Goal: Task Accomplishment & Management: Manage account settings

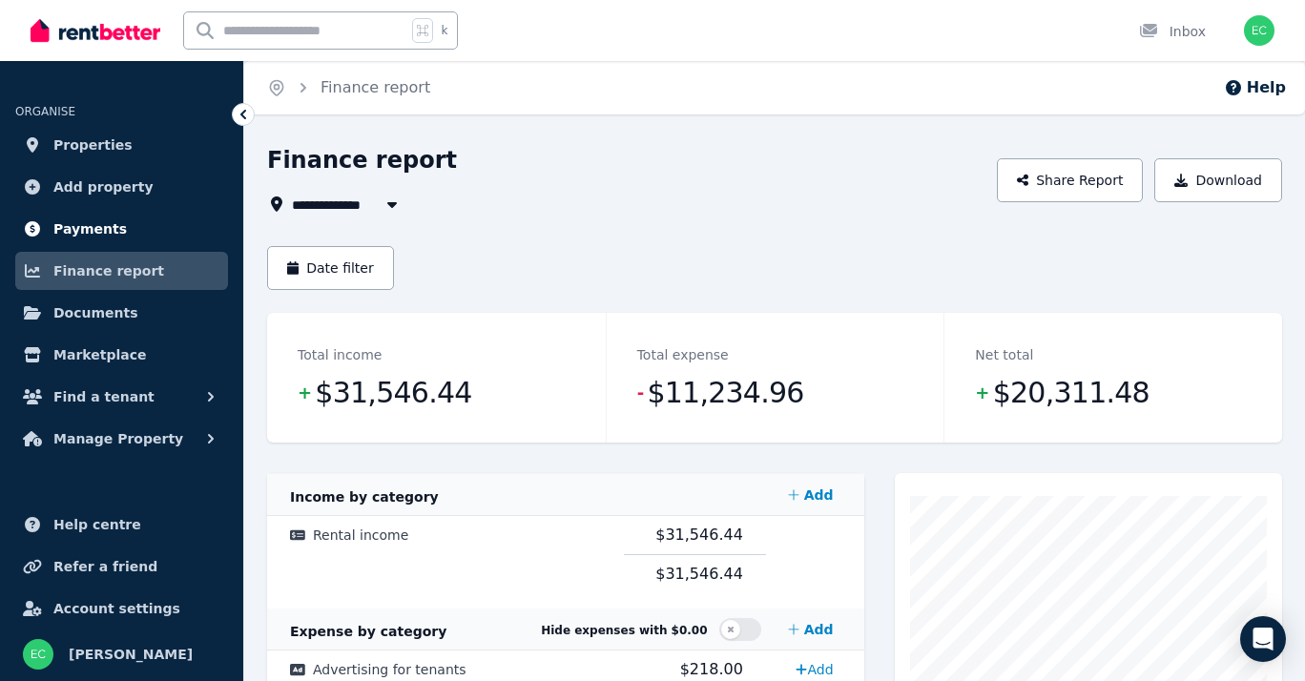
click at [100, 234] on span "Payments" at bounding box center [89, 229] width 73 height 23
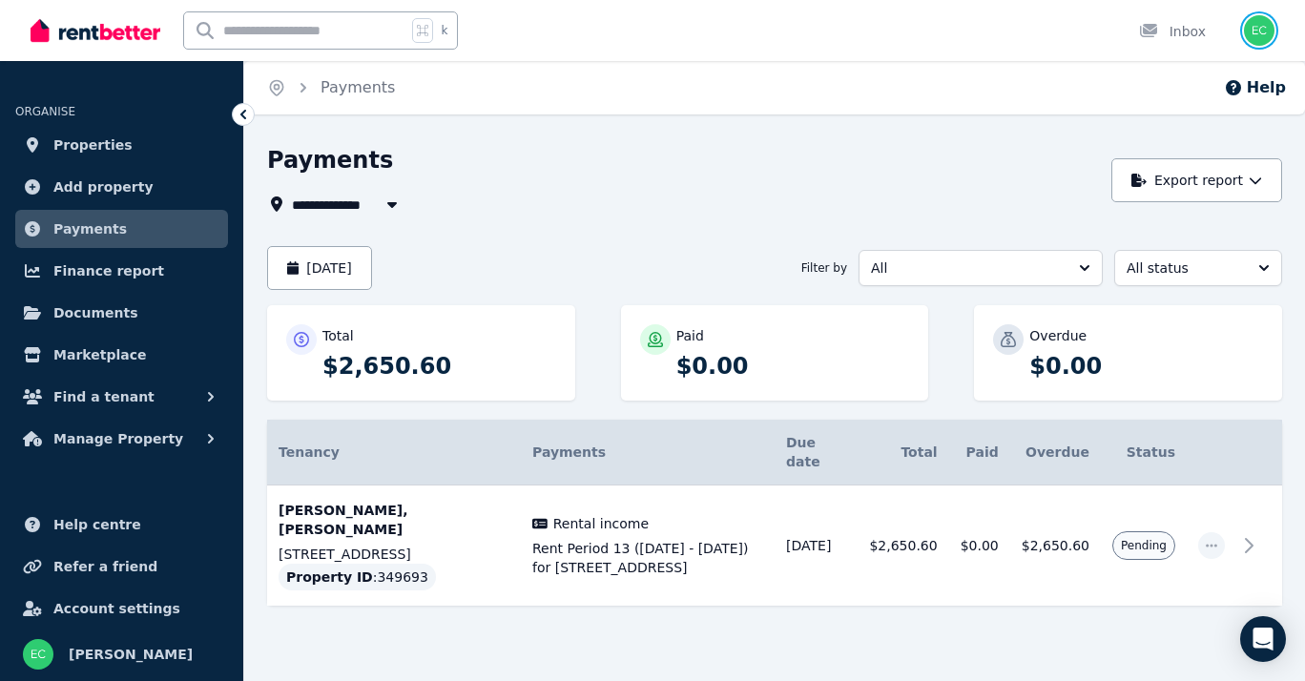
click at [1256, 33] on img "button" at bounding box center [1259, 30] width 31 height 31
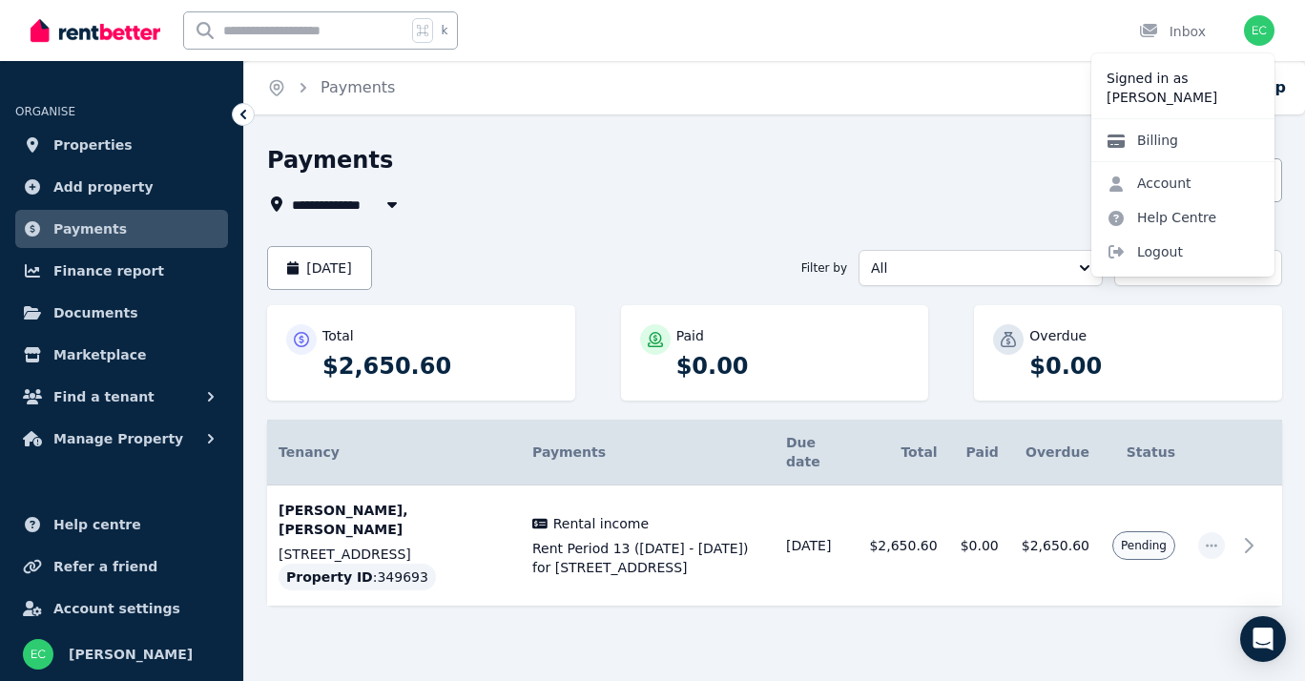
click at [1164, 142] on link "Billing" at bounding box center [1143, 140] width 102 height 34
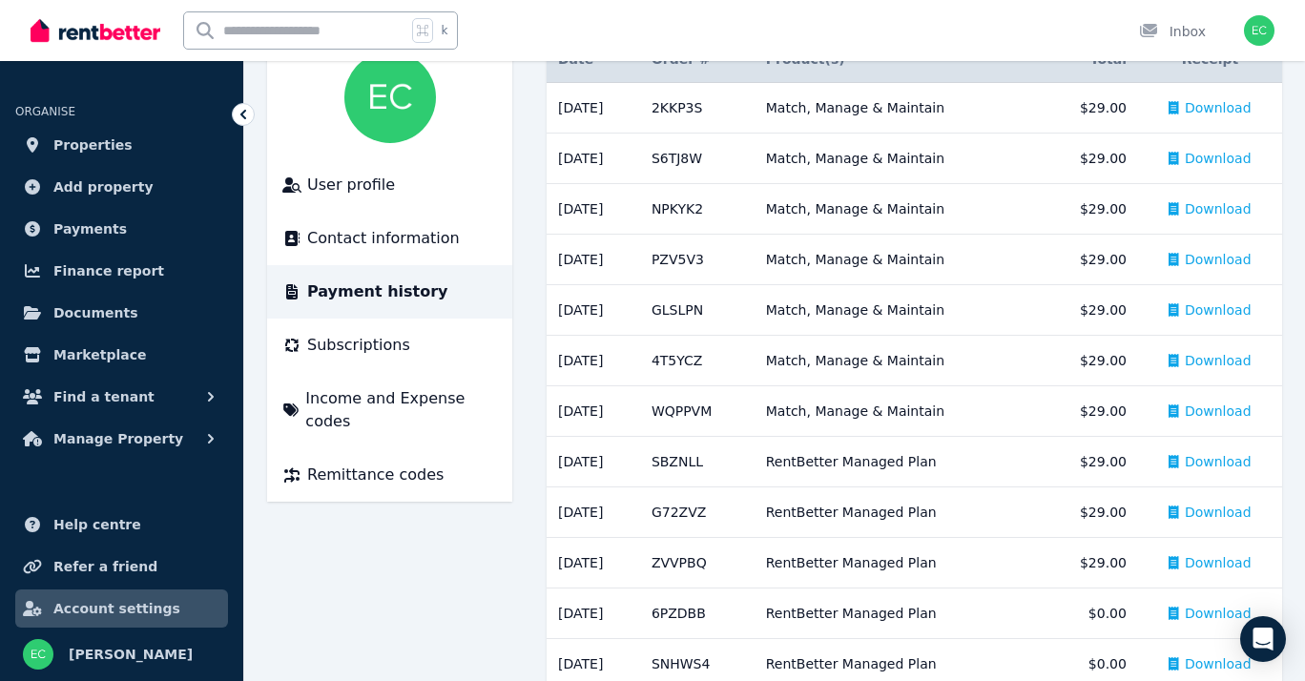
scroll to position [192, 0]
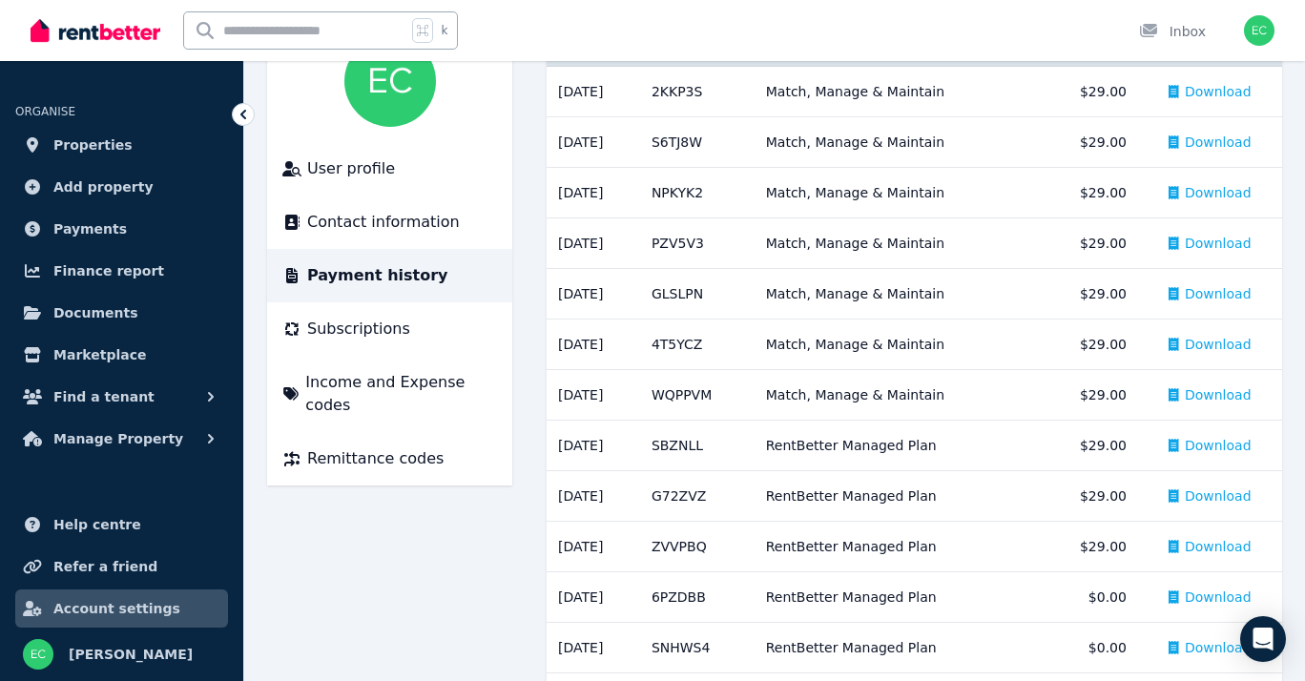
click at [360, 268] on span "Payment history" at bounding box center [377, 275] width 141 height 23
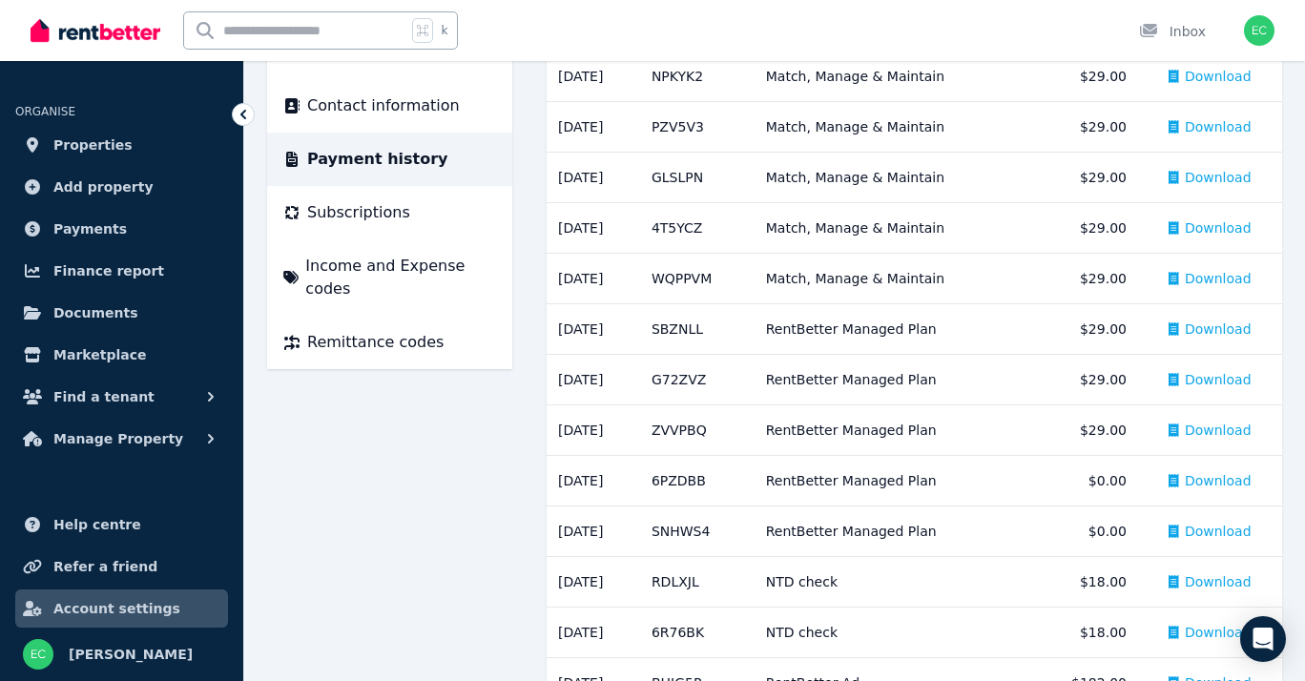
scroll to position [369, 0]
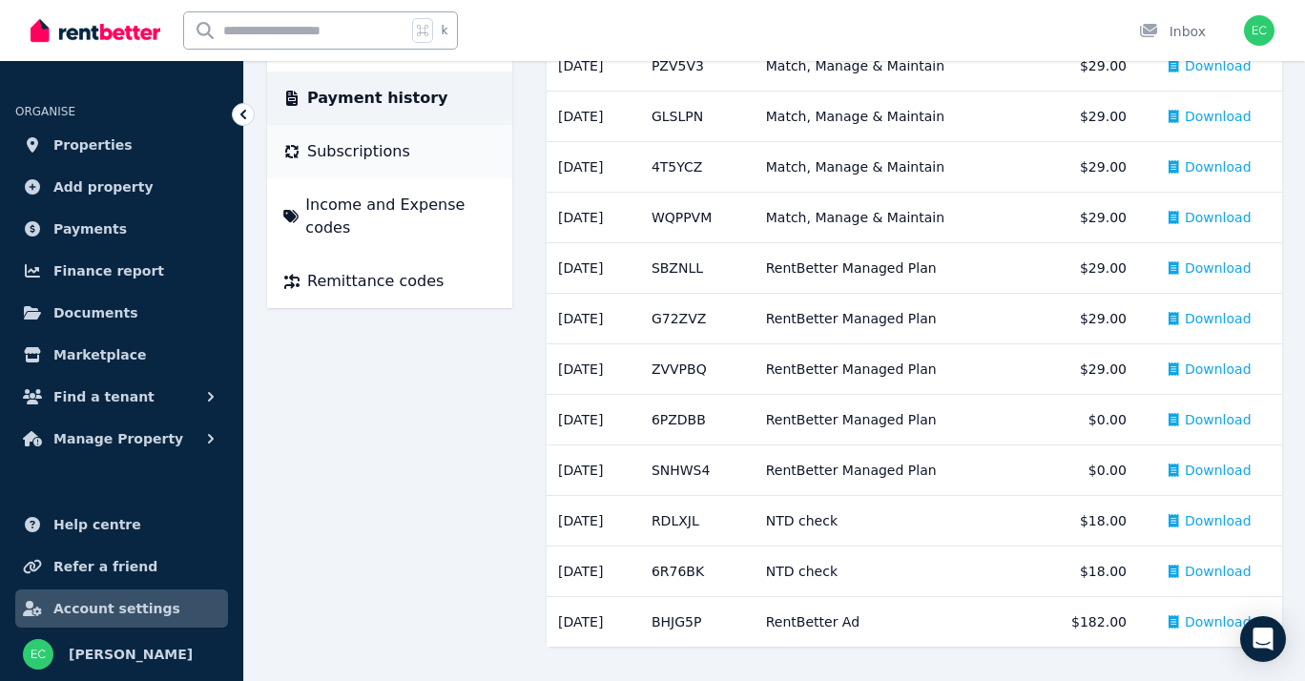
click at [359, 146] on span "Subscriptions" at bounding box center [358, 151] width 103 height 23
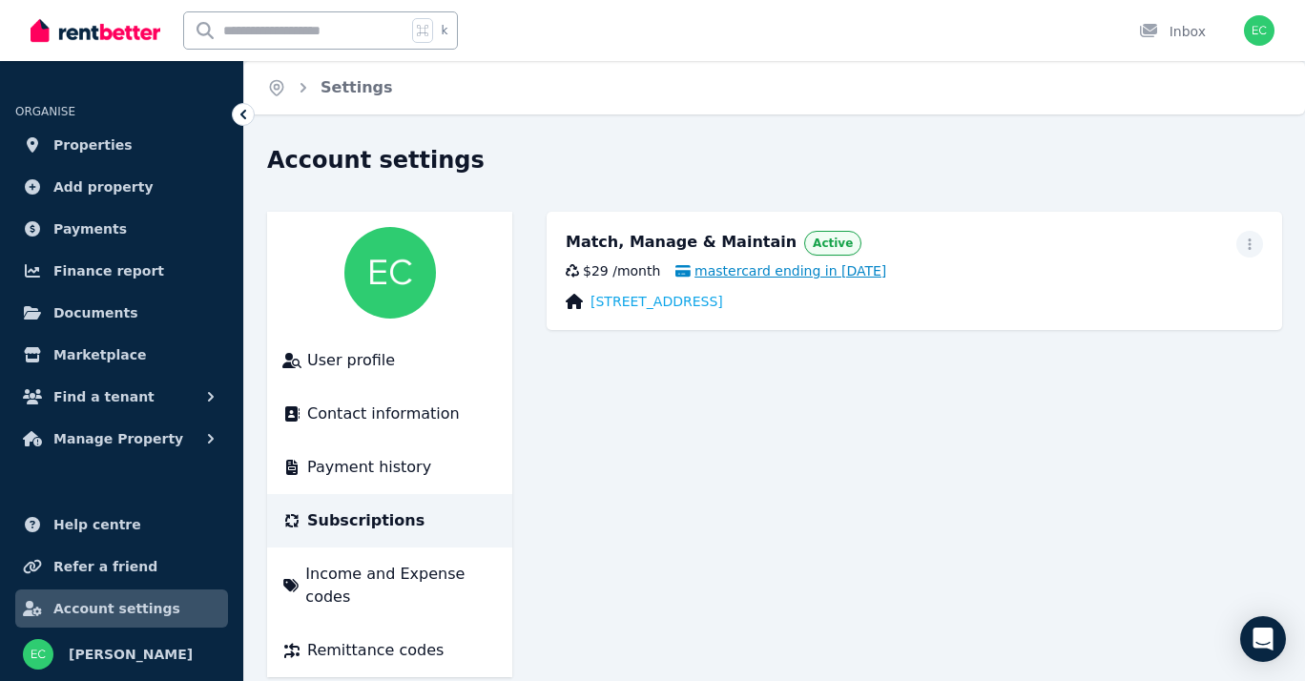
click at [801, 272] on span "mastercard ending in [DATE]" at bounding box center [781, 270] width 211 height 19
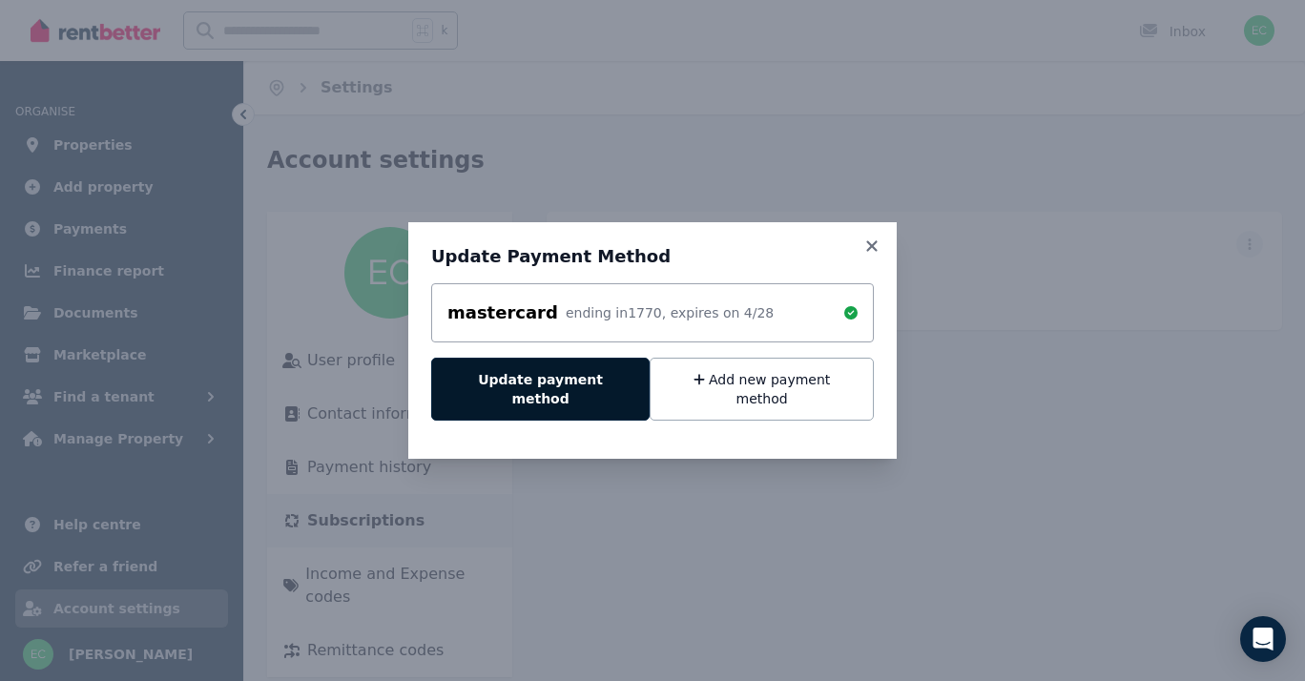
click at [565, 401] on button "Update payment method" at bounding box center [540, 389] width 218 height 63
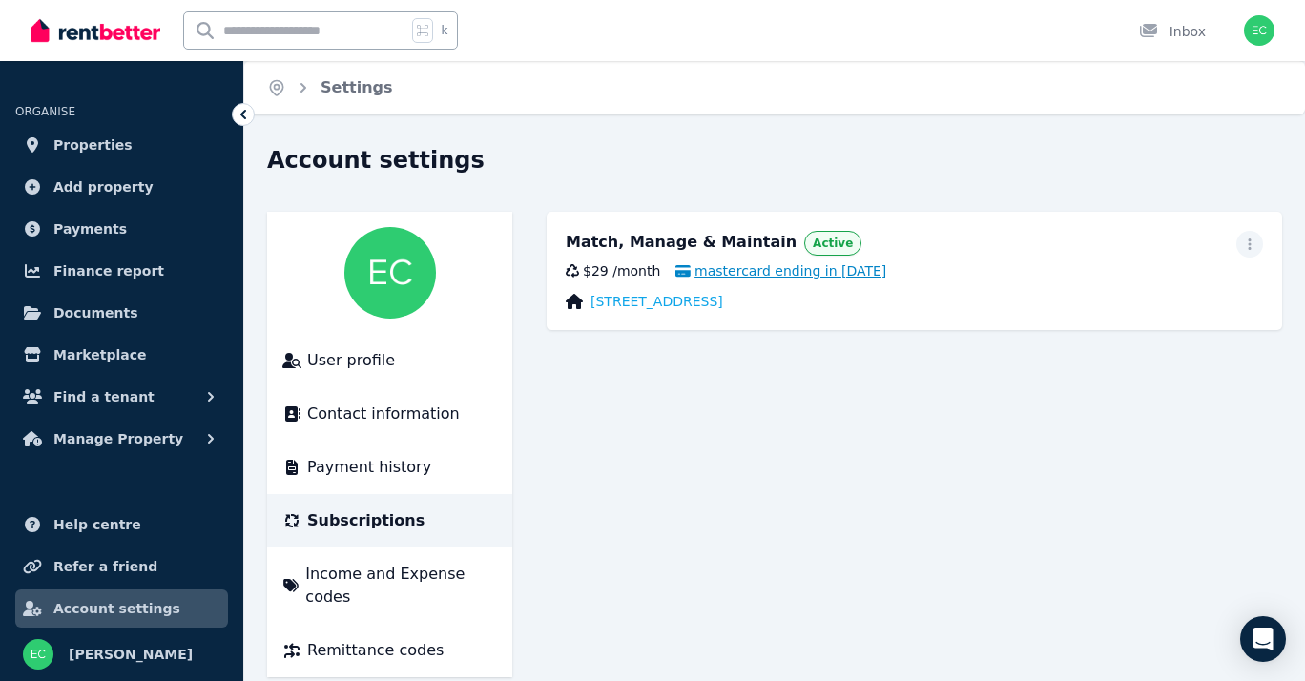
click at [769, 278] on span "mastercard ending in [DATE]" at bounding box center [781, 270] width 211 height 19
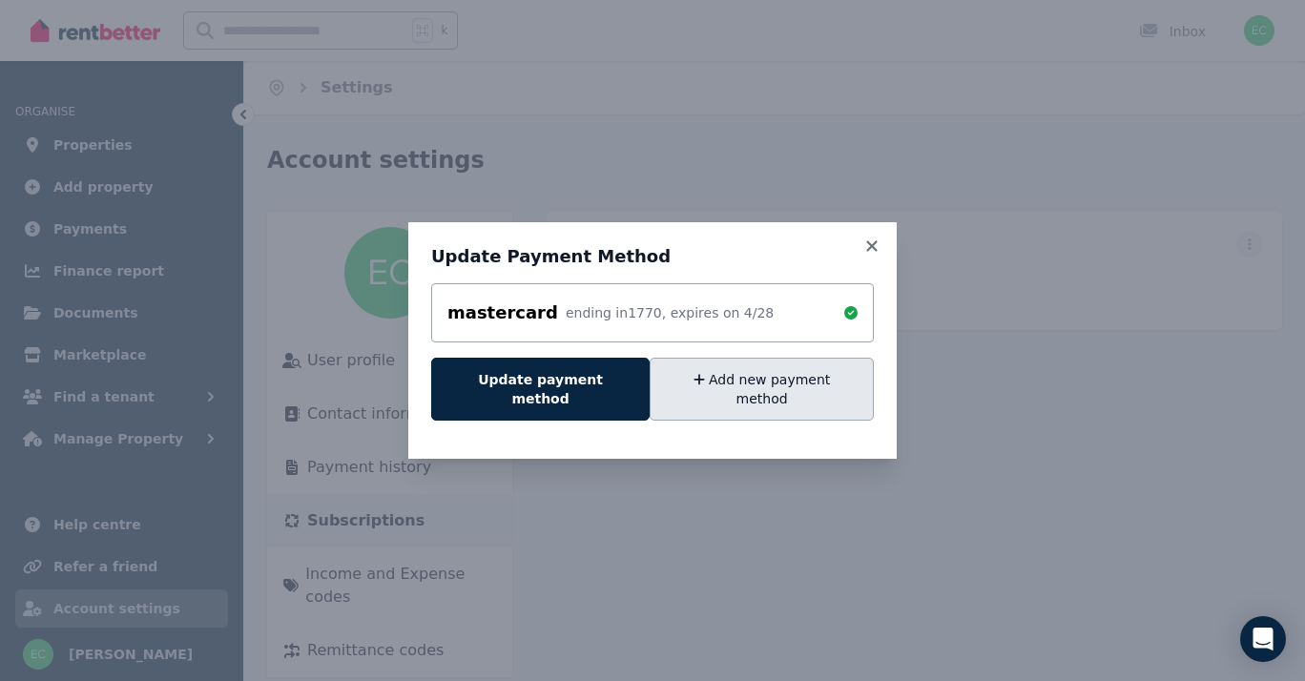
click at [785, 389] on button "Add new payment method" at bounding box center [762, 389] width 224 height 63
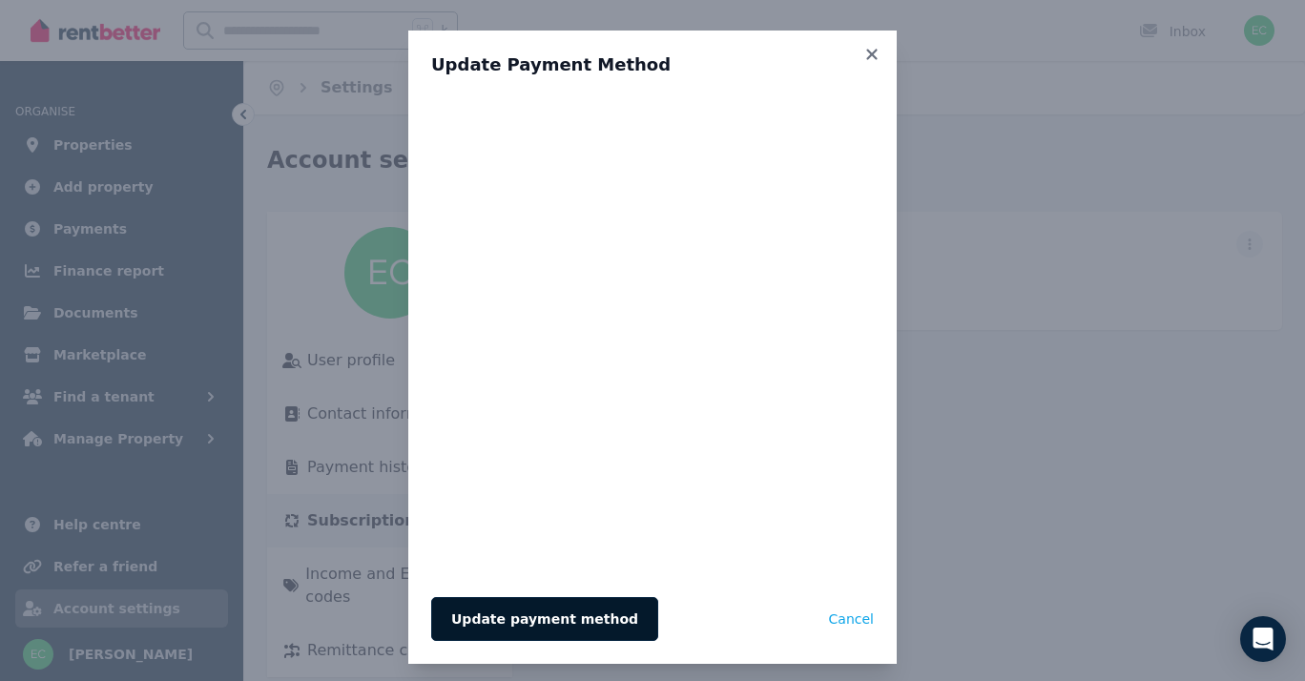
click at [534, 618] on button "Update payment method" at bounding box center [544, 619] width 227 height 44
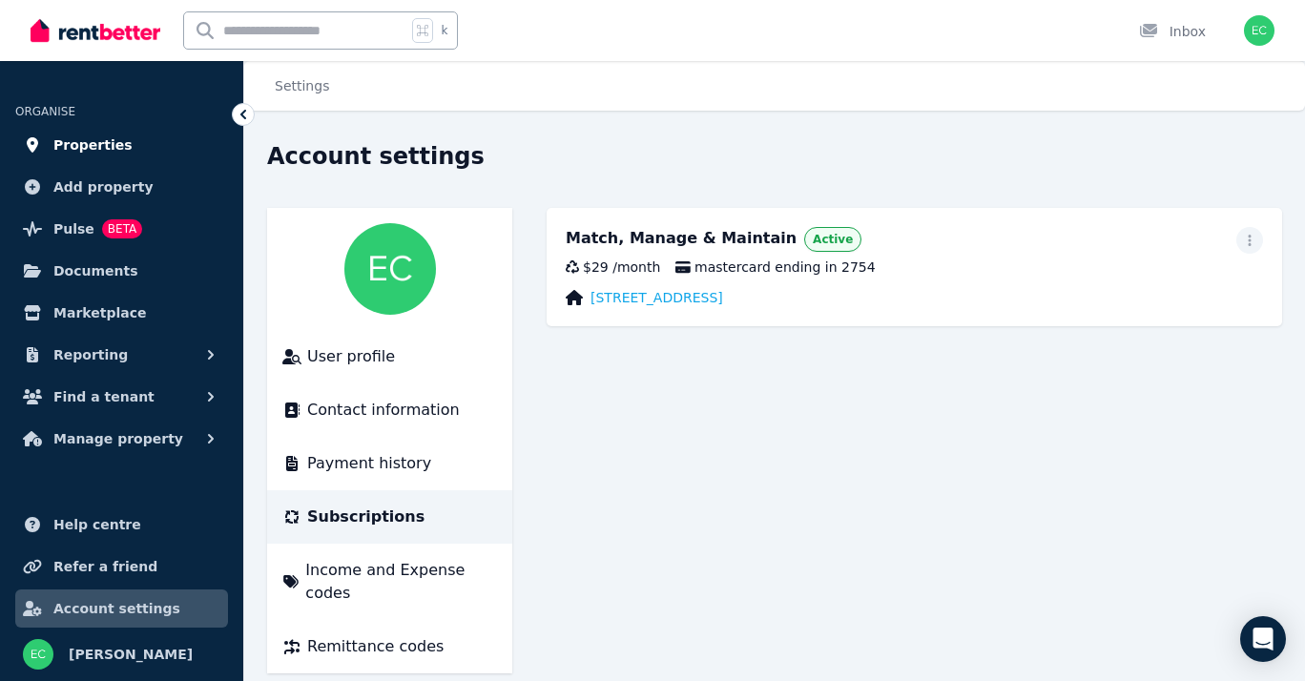
click at [88, 148] on span "Properties" at bounding box center [92, 145] width 79 height 23
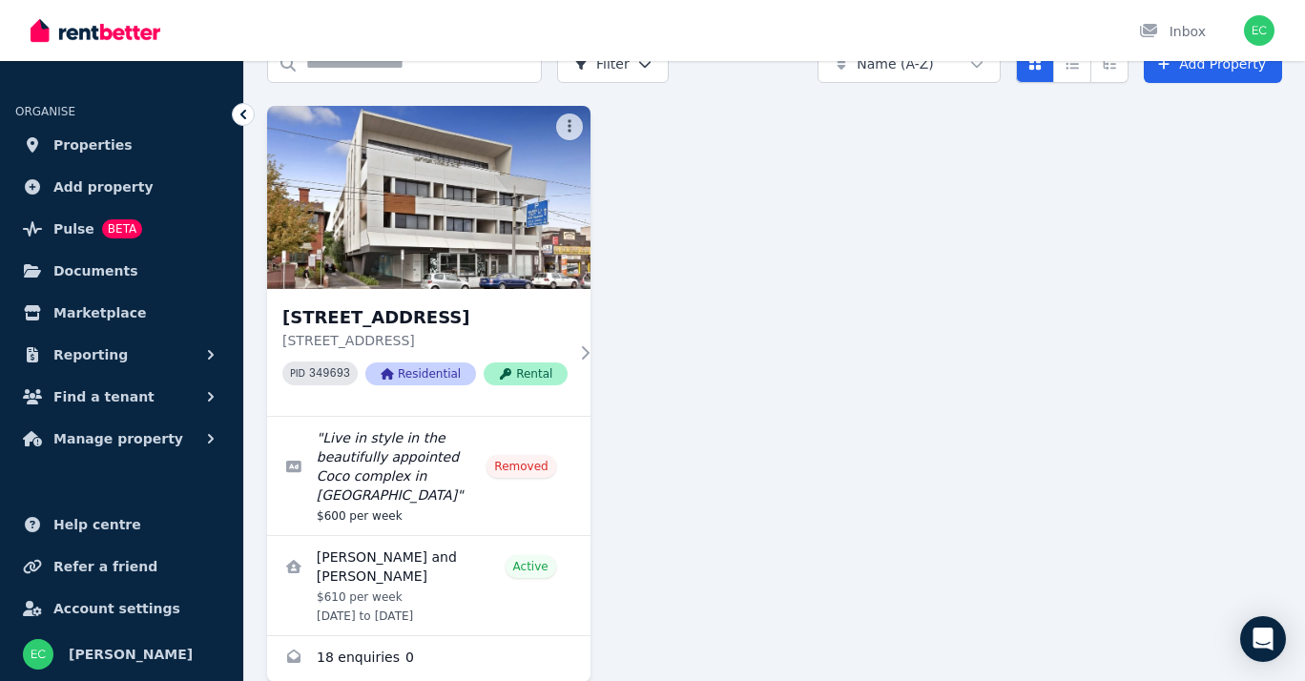
scroll to position [113, 0]
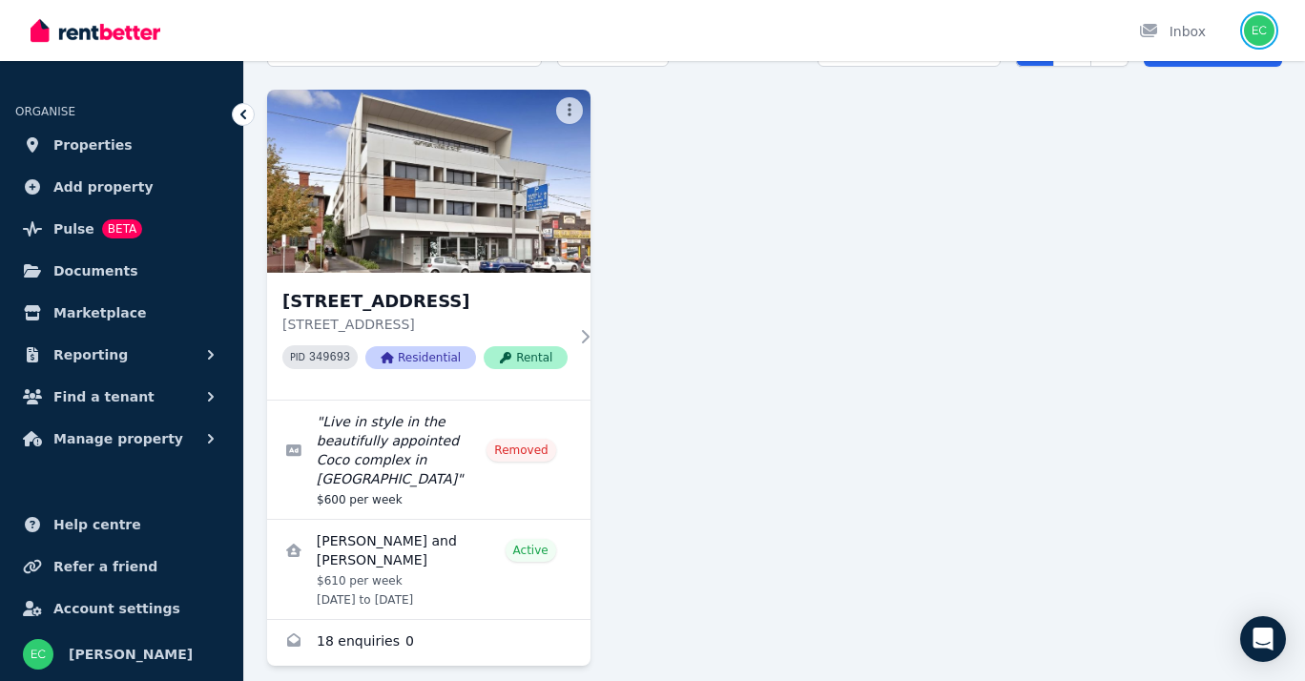
click at [1257, 25] on img "button" at bounding box center [1259, 30] width 31 height 31
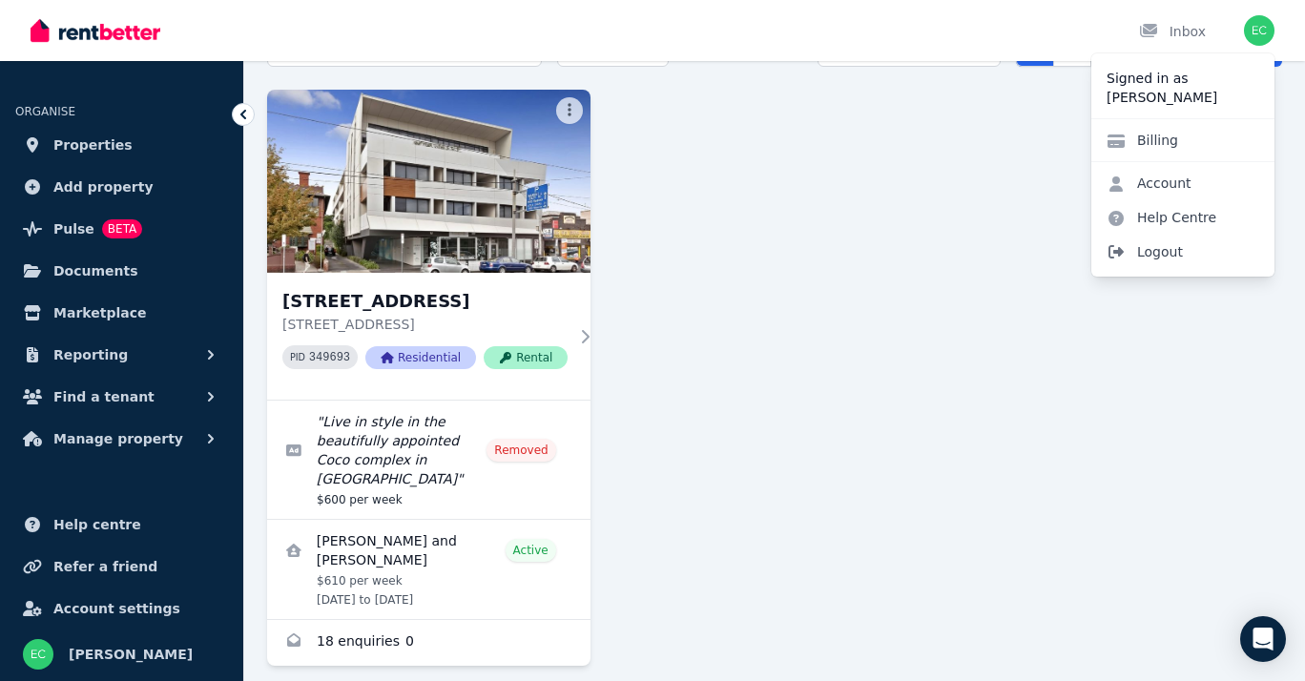
click at [1152, 259] on span "Logout" at bounding box center [1183, 252] width 183 height 34
